Goal: Task Accomplishment & Management: Use online tool/utility

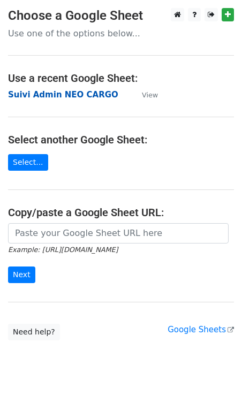
click at [57, 96] on strong "Suivi Admin NEO CARGO" at bounding box center [63, 95] width 110 height 10
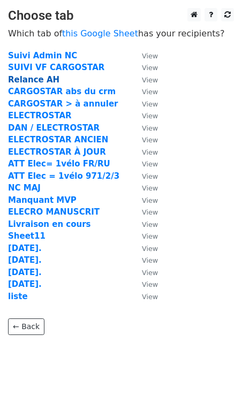
click at [36, 76] on strong "Relance AH" at bounding box center [33, 80] width 51 height 10
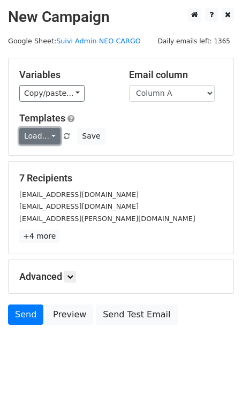
click at [52, 134] on link "Load..." at bounding box center [39, 136] width 41 height 17
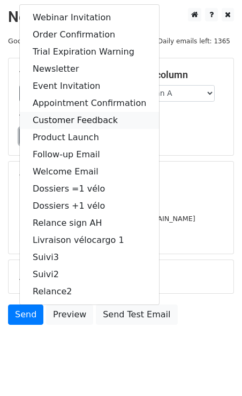
scroll to position [20, 0]
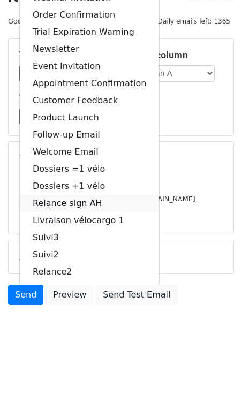
click at [62, 207] on link "Relance sign AH" at bounding box center [89, 203] width 139 height 17
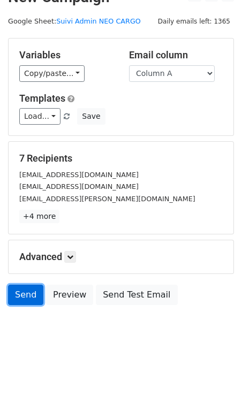
click at [32, 291] on link "Send" at bounding box center [25, 295] width 35 height 20
